Goal: Navigation & Orientation: Go to known website

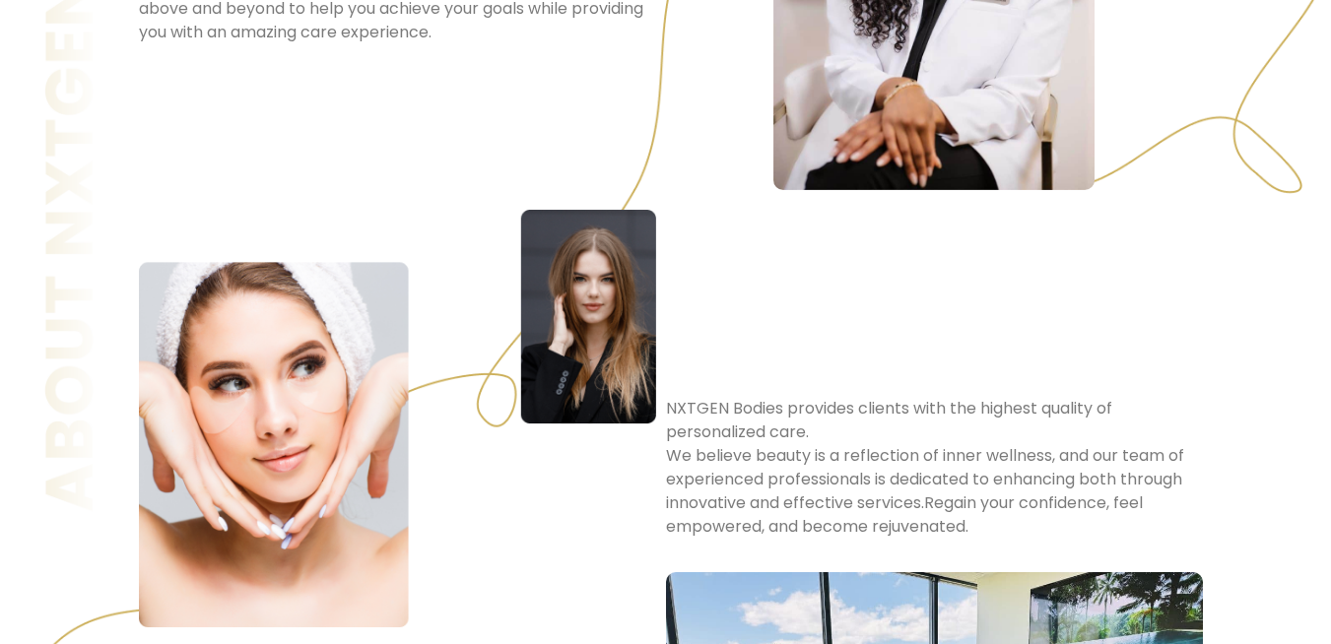
scroll to position [1655, 0]
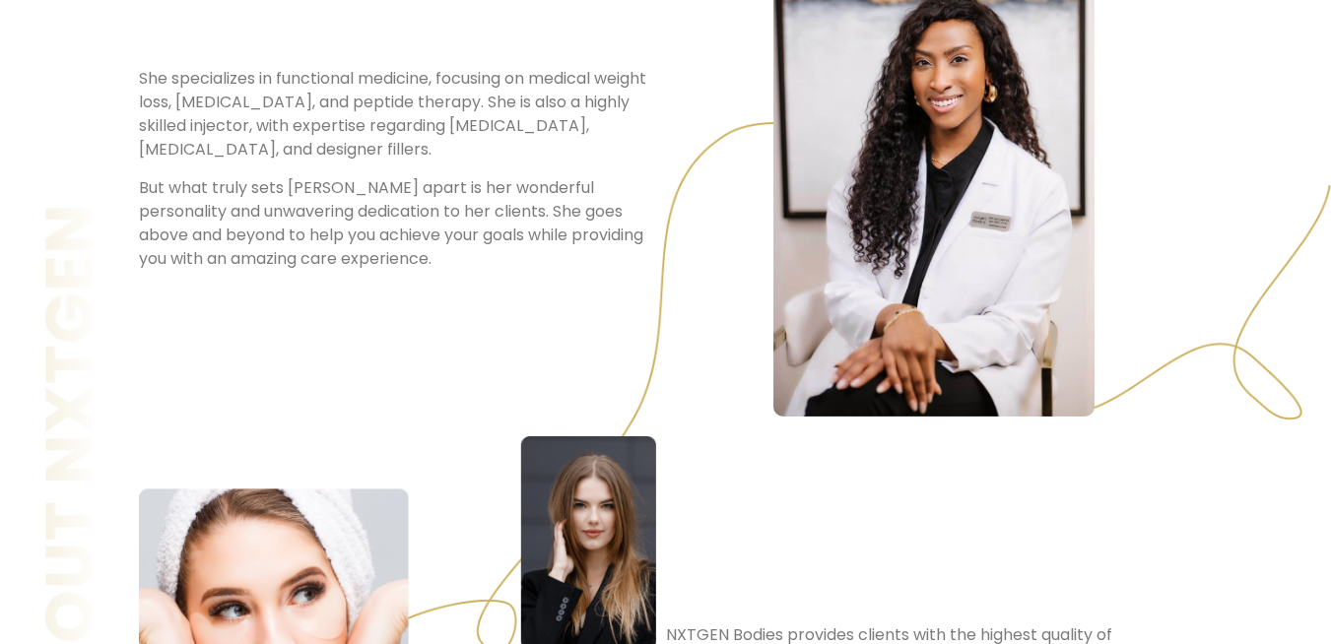
scroll to position [978, 0]
